Goal: Information Seeking & Learning: Learn about a topic

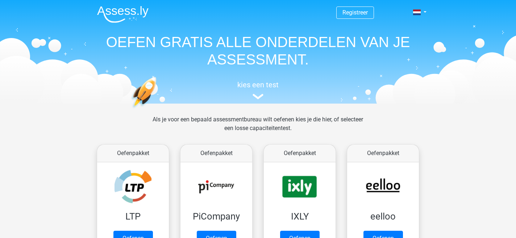
scroll to position [265, 0]
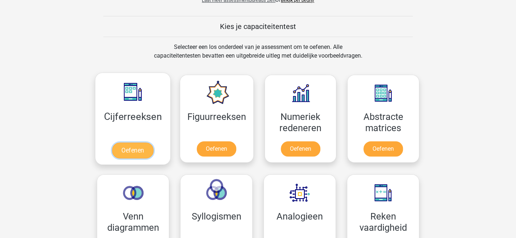
click at [131, 148] on link "Oefenen" at bounding box center [132, 150] width 41 height 16
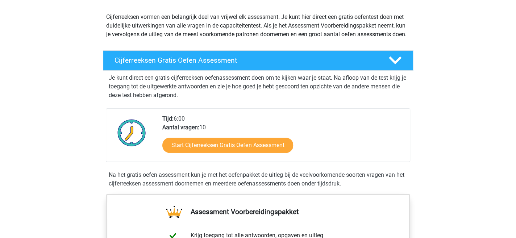
scroll to position [94, 0]
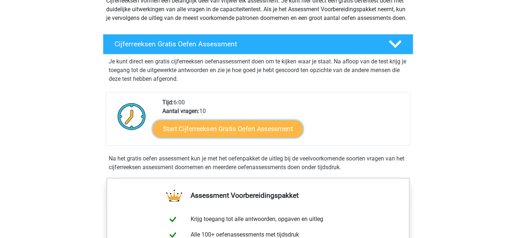
click at [242, 136] on link "Start Cijferreeksen Gratis Oefen Assessment" at bounding box center [228, 128] width 150 height 17
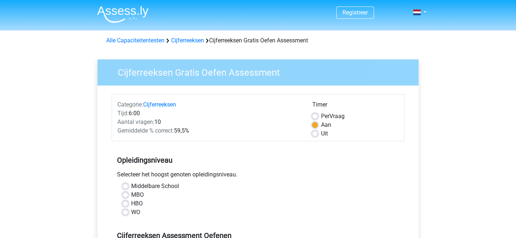
click at [131, 195] on label "MBO" at bounding box center [137, 195] width 13 height 9
click at [123, 195] on input "MBO" at bounding box center [125, 194] width 6 height 7
radio input "true"
click at [321, 133] on label "Uit" at bounding box center [324, 133] width 7 height 9
click at [314, 133] on input "Uit" at bounding box center [315, 132] width 6 height 7
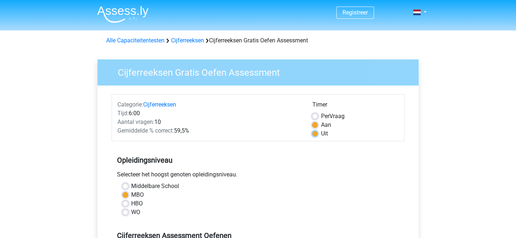
radio input "true"
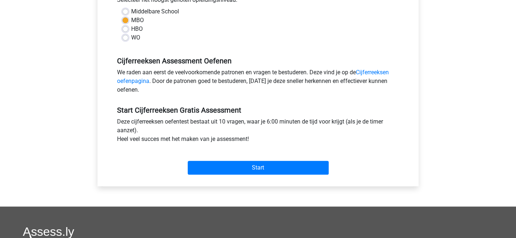
scroll to position [189, 0]
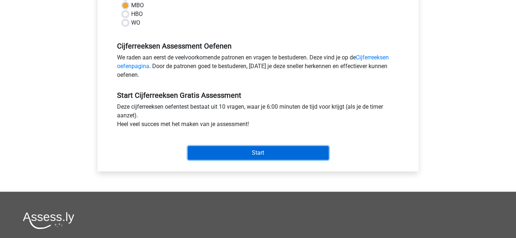
click at [248, 154] on input "Start" at bounding box center [258, 153] width 141 height 14
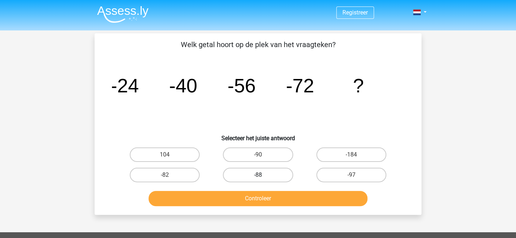
click at [260, 173] on label "-88" at bounding box center [258, 175] width 70 height 14
click at [260, 175] on input "-88" at bounding box center [260, 177] width 5 height 5
radio input "true"
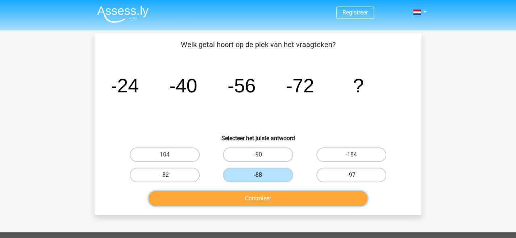
click at [263, 197] on button "Controleer" at bounding box center [258, 198] width 219 height 15
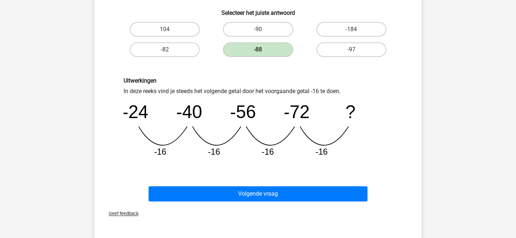
scroll to position [142, 0]
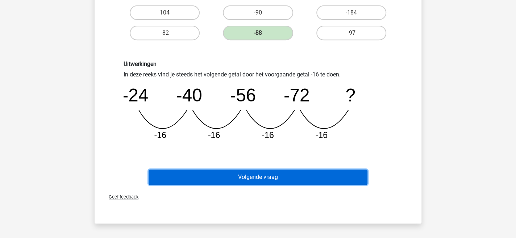
click at [278, 175] on button "Volgende vraag" at bounding box center [258, 177] width 219 height 15
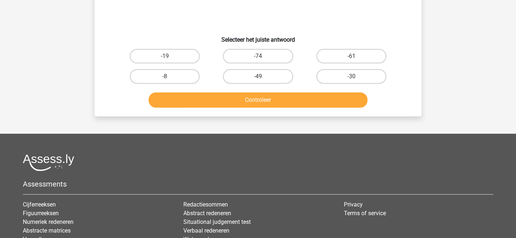
scroll to position [33, 0]
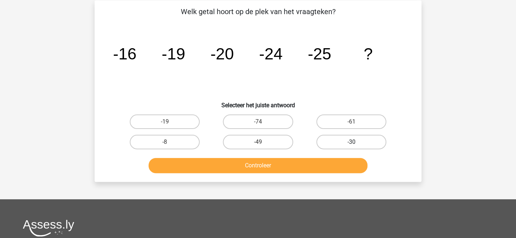
click at [348, 141] on label "-30" at bounding box center [351, 142] width 70 height 14
click at [351, 142] on input "-30" at bounding box center [353, 144] width 5 height 5
radio input "true"
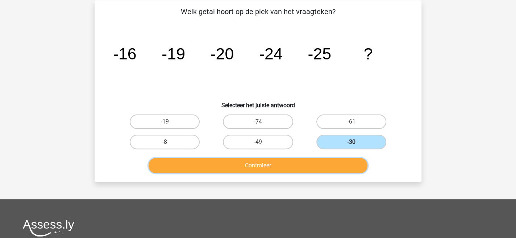
click at [297, 163] on button "Controleer" at bounding box center [258, 165] width 219 height 15
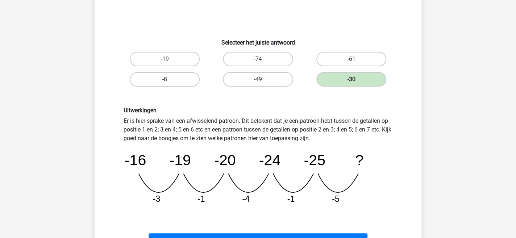
scroll to position [101, 0]
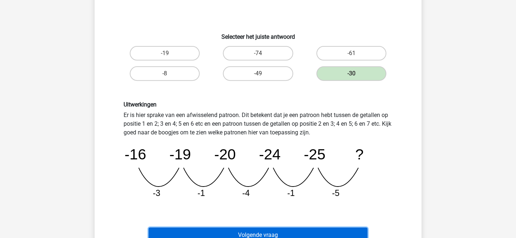
click at [334, 232] on button "Volgende vraag" at bounding box center [258, 234] width 219 height 15
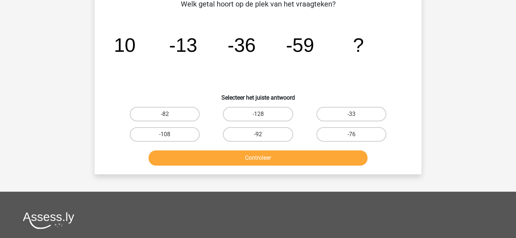
scroll to position [33, 0]
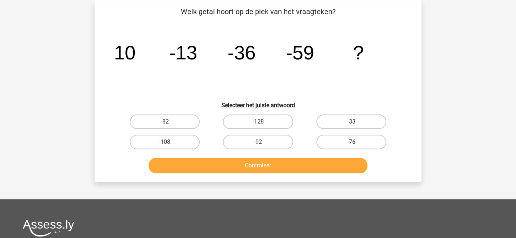
click at [359, 143] on label "-76" at bounding box center [351, 142] width 70 height 14
click at [356, 143] on input "-76" at bounding box center [353, 144] width 5 height 5
radio input "true"
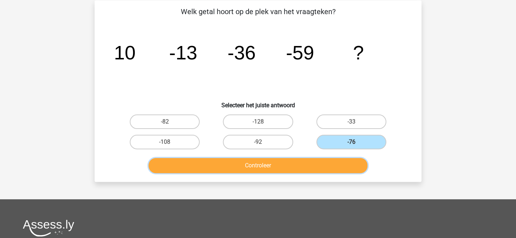
click at [291, 161] on button "Controleer" at bounding box center [258, 165] width 219 height 15
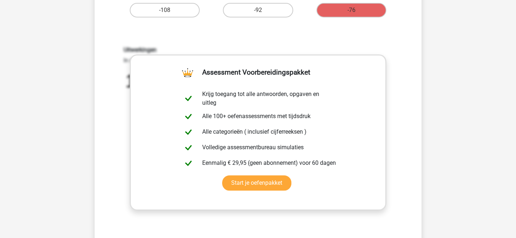
scroll to position [166, 0]
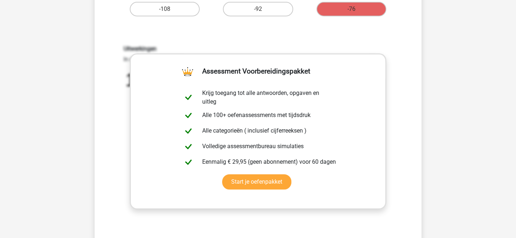
click at [390, 89] on icon "image/svg+xml 10 -13 -36 -59 ? -23 -23 -23 -23" at bounding box center [258, 97] width 269 height 67
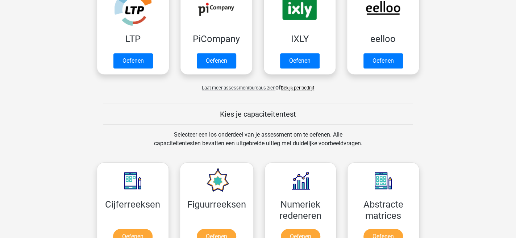
scroll to position [216, 0]
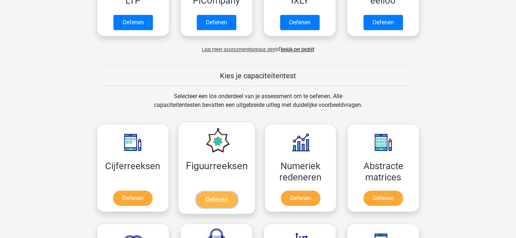
click at [214, 200] on link "Oefenen" at bounding box center [216, 200] width 41 height 16
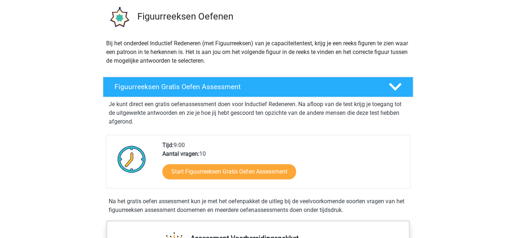
scroll to position [58, 0]
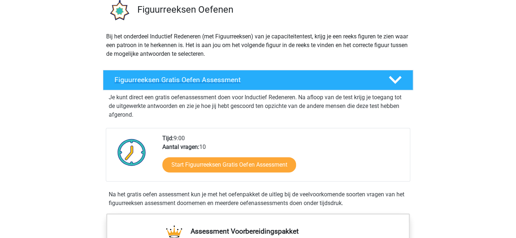
click at [394, 78] on icon at bounding box center [395, 80] width 13 height 13
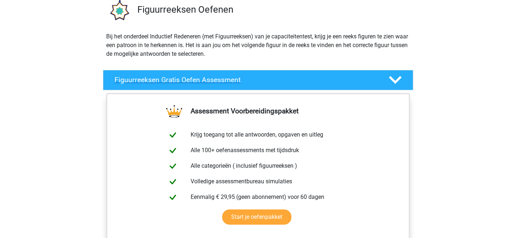
click at [394, 78] on icon at bounding box center [395, 80] width 13 height 13
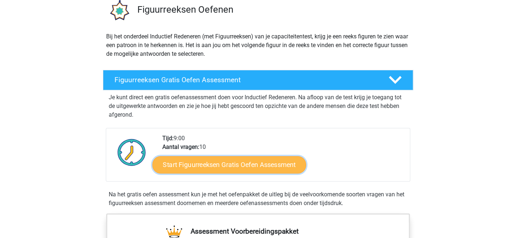
click at [238, 165] on link "Start Figuurreeksen Gratis Oefen Assessment" at bounding box center [230, 164] width 154 height 17
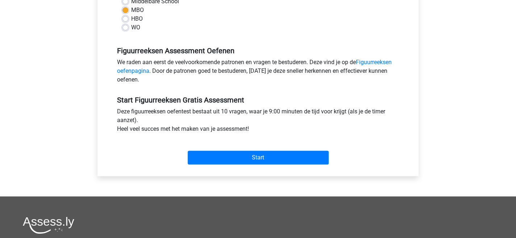
scroll to position [190, 0]
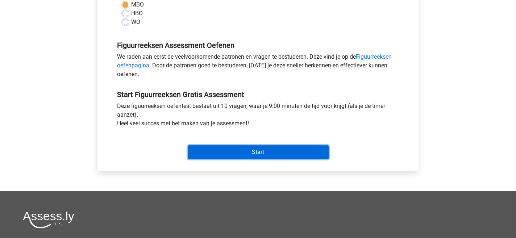
click at [250, 149] on input "Start" at bounding box center [258, 152] width 141 height 14
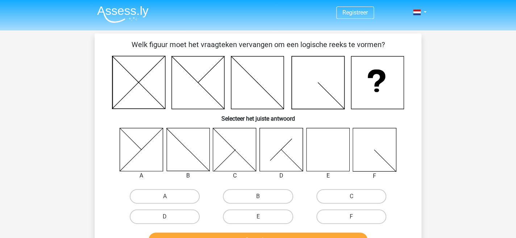
click at [321, 143] on icon at bounding box center [327, 149] width 43 height 43
click at [243, 218] on label "E" at bounding box center [258, 216] width 70 height 14
click at [258, 218] on input "E" at bounding box center [260, 219] width 5 height 5
radio input "true"
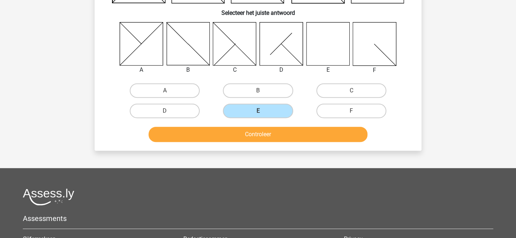
scroll to position [110, 0]
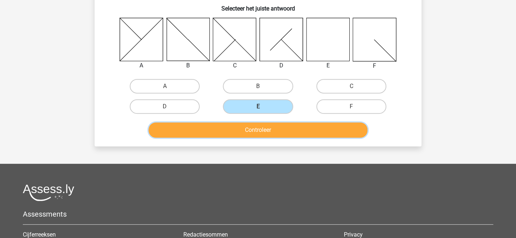
click at [298, 128] on button "Controleer" at bounding box center [258, 129] width 219 height 15
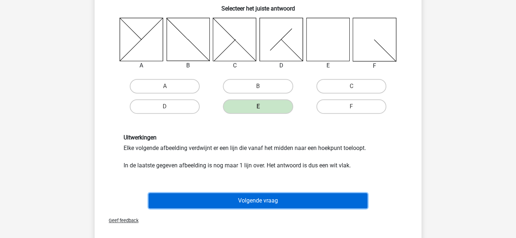
click at [286, 196] on button "Volgende vraag" at bounding box center [258, 200] width 219 height 15
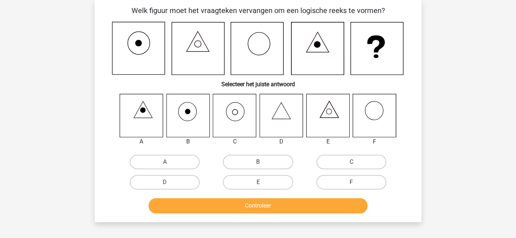
scroll to position [33, 0]
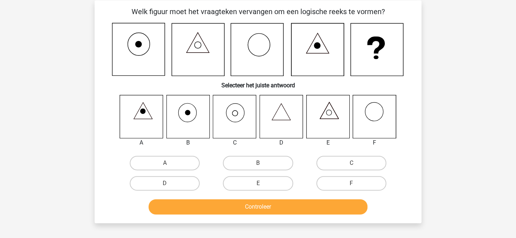
click at [235, 110] on icon at bounding box center [235, 112] width 5 height 5
click at [342, 160] on label "C" at bounding box center [351, 163] width 70 height 14
click at [351, 163] on input "C" at bounding box center [353, 165] width 5 height 5
radio input "true"
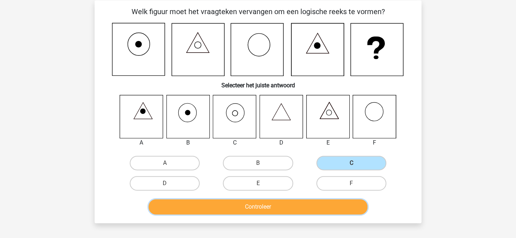
click at [284, 204] on button "Controleer" at bounding box center [258, 206] width 219 height 15
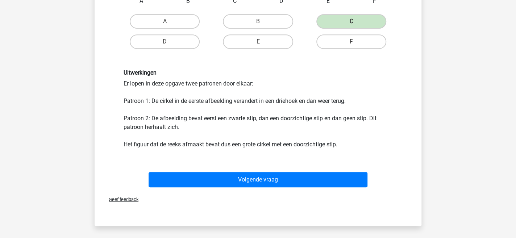
scroll to position [185, 0]
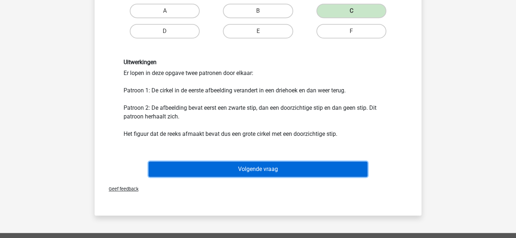
click at [271, 169] on button "Volgende vraag" at bounding box center [258, 169] width 219 height 15
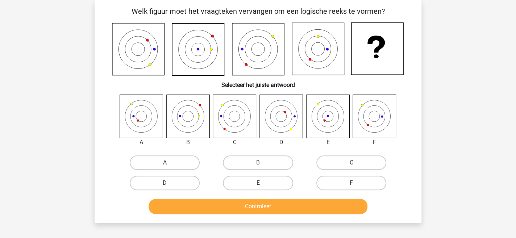
scroll to position [33, 0]
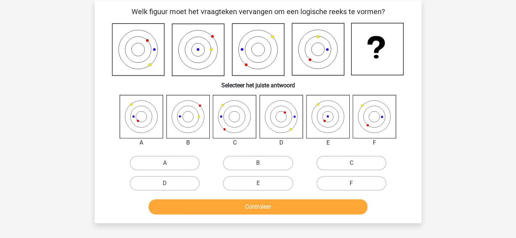
click at [330, 118] on icon at bounding box center [327, 116] width 43 height 43
click at [261, 185] on input "E" at bounding box center [260, 185] width 5 height 5
radio input "true"
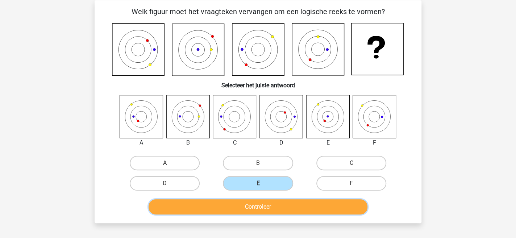
click at [268, 207] on button "Controleer" at bounding box center [258, 206] width 219 height 15
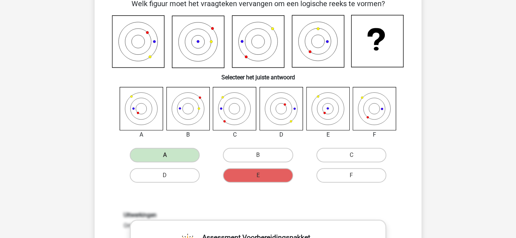
scroll to position [0, 0]
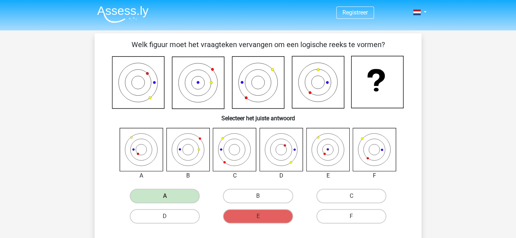
click at [124, 12] on img at bounding box center [122, 14] width 51 height 17
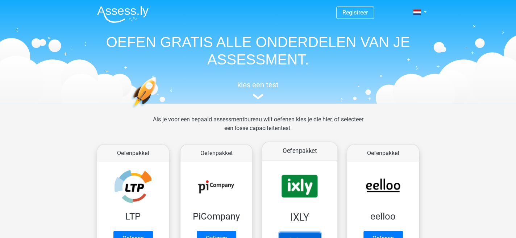
click at [299, 232] on link "Oefenen" at bounding box center [299, 240] width 41 height 16
click at [302, 232] on link "Oefenen" at bounding box center [299, 240] width 41 height 16
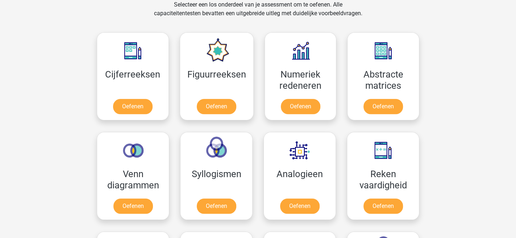
scroll to position [408, 0]
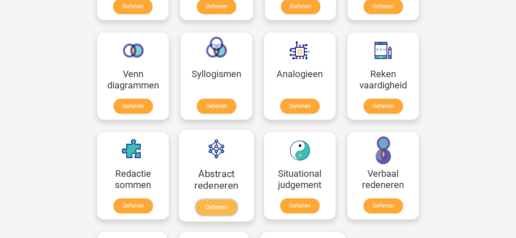
click at [214, 204] on link "Oefenen" at bounding box center [216, 207] width 41 height 16
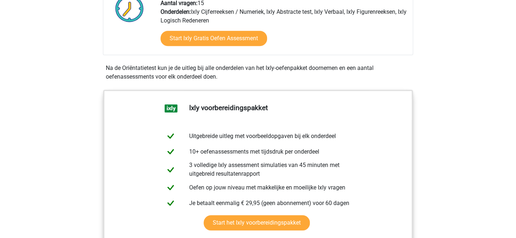
scroll to position [615, 0]
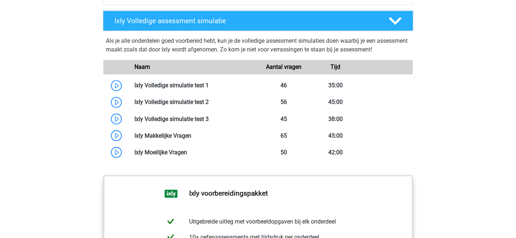
drag, startPoint x: 511, startPoint y: 154, endPoint x: 518, endPoint y: 156, distance: 7.7
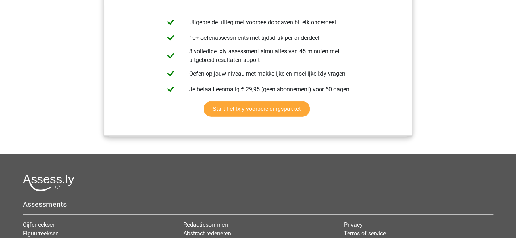
scroll to position [722, 0]
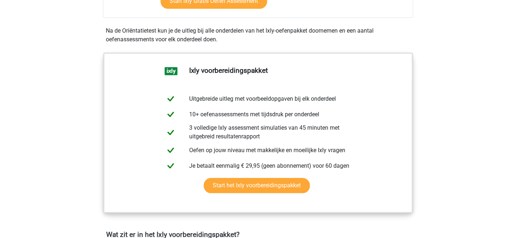
scroll to position [266, 0]
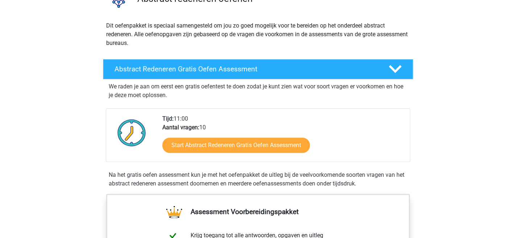
scroll to position [95, 0]
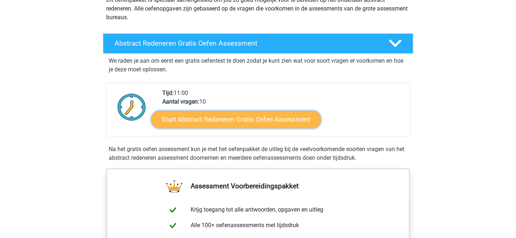
click at [251, 119] on link "Start Abstract Redeneren Gratis Oefen Assessment" at bounding box center [236, 118] width 170 height 17
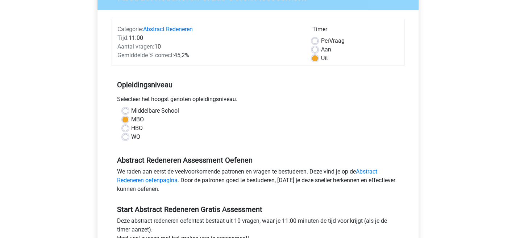
scroll to position [101, 0]
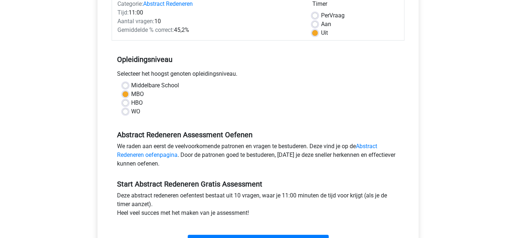
drag, startPoint x: 442, startPoint y: 202, endPoint x: 518, endPoint y: 231, distance: 81.4
click at [515, 231] on html "Registreer Nederlands English" at bounding box center [258, 185] width 516 height 572
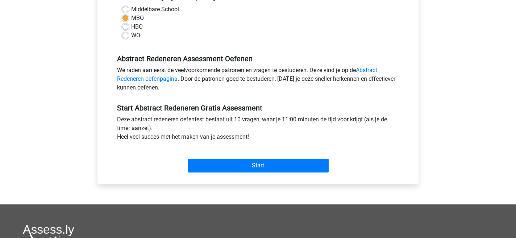
scroll to position [180, 0]
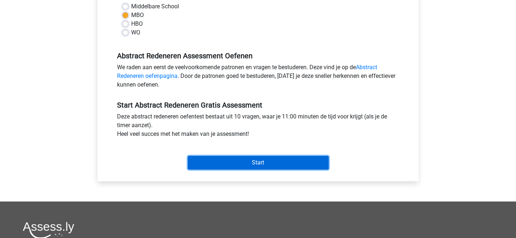
click at [278, 161] on input "Start" at bounding box center [258, 163] width 141 height 14
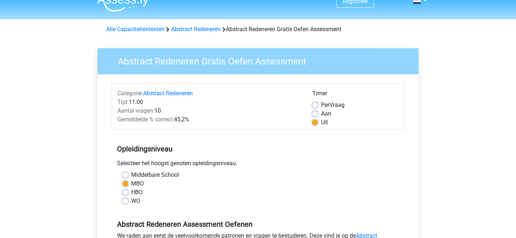
scroll to position [2, 0]
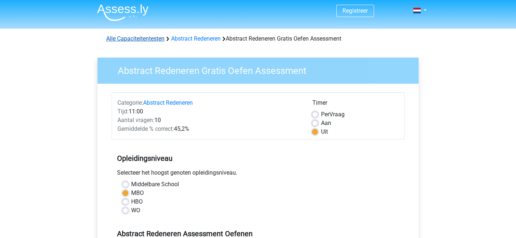
click at [159, 37] on link "Alle Capaciteitentesten" at bounding box center [135, 38] width 58 height 7
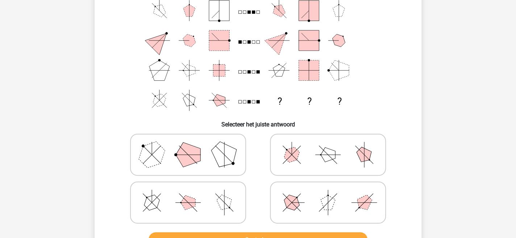
scroll to position [56, 0]
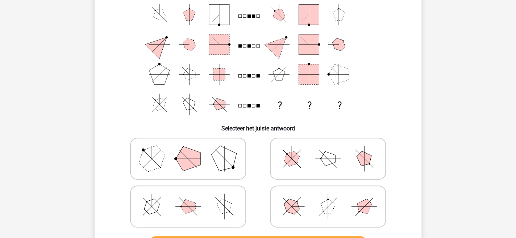
click at [184, 206] on polygon at bounding box center [188, 206] width 14 height 14
click at [188, 197] on input "radio" at bounding box center [190, 195] width 5 height 5
radio input "true"
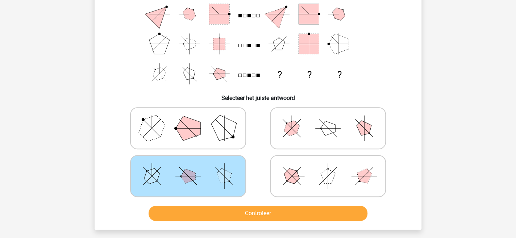
scroll to position [116, 0]
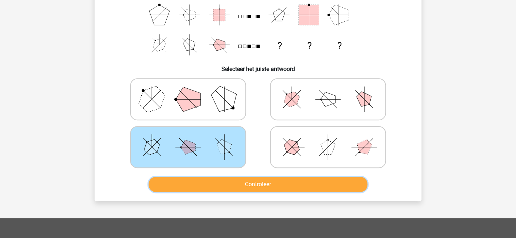
click at [335, 181] on button "Controleer" at bounding box center [258, 184] width 219 height 15
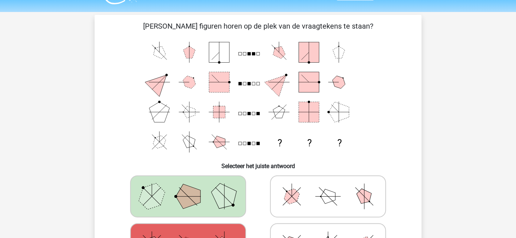
scroll to position [0, 0]
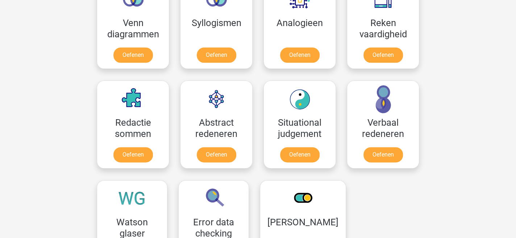
scroll to position [462, 0]
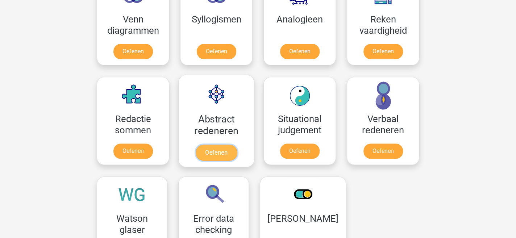
click at [218, 152] on link "Oefenen" at bounding box center [216, 153] width 41 height 16
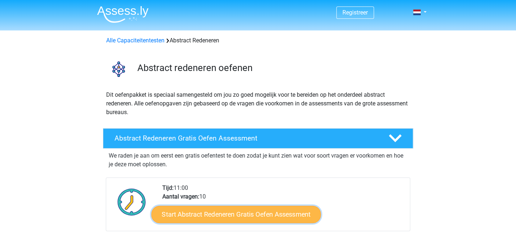
click at [275, 216] on link "Start Abstract Redeneren Gratis Oefen Assessment" at bounding box center [236, 213] width 170 height 17
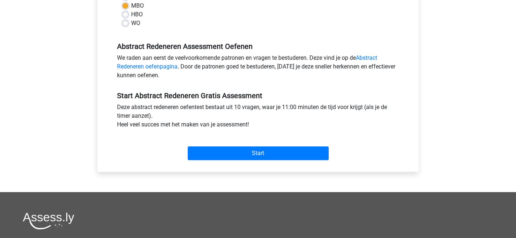
scroll to position [198, 0]
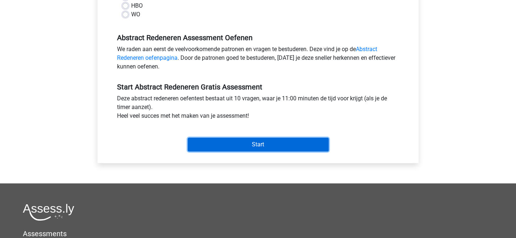
click at [309, 143] on input "Start" at bounding box center [258, 145] width 141 height 14
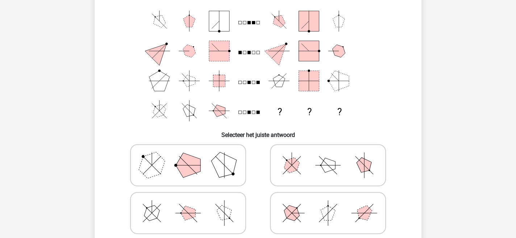
scroll to position [48, 0]
